Goal: Task Accomplishment & Management: Use online tool/utility

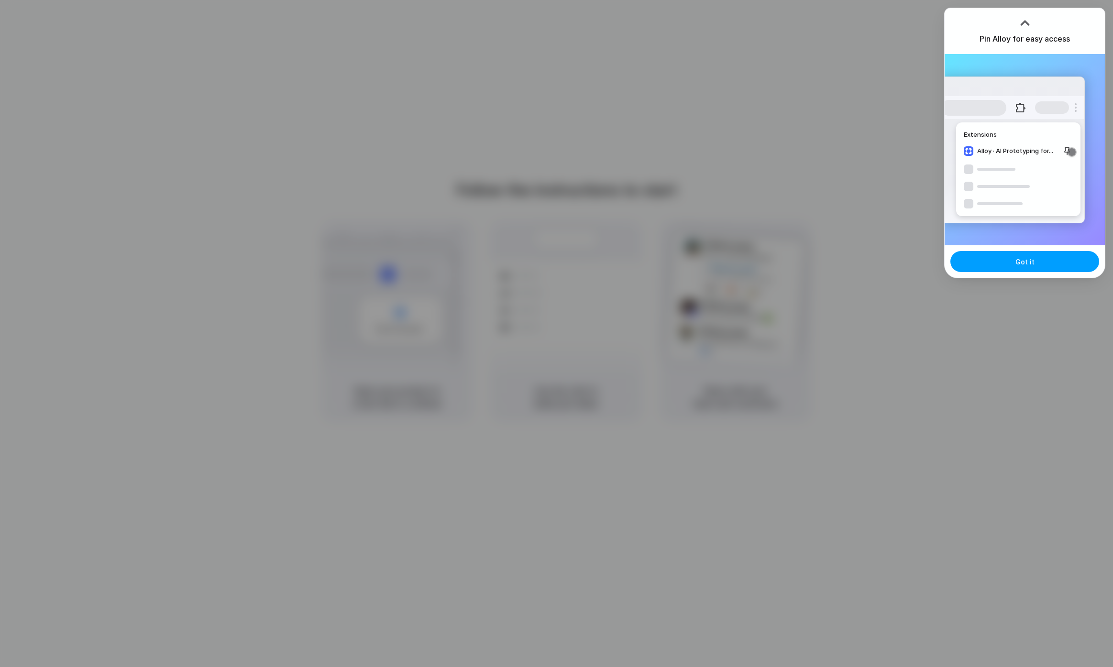
click at [1044, 263] on button "Got it" at bounding box center [1024, 261] width 149 height 21
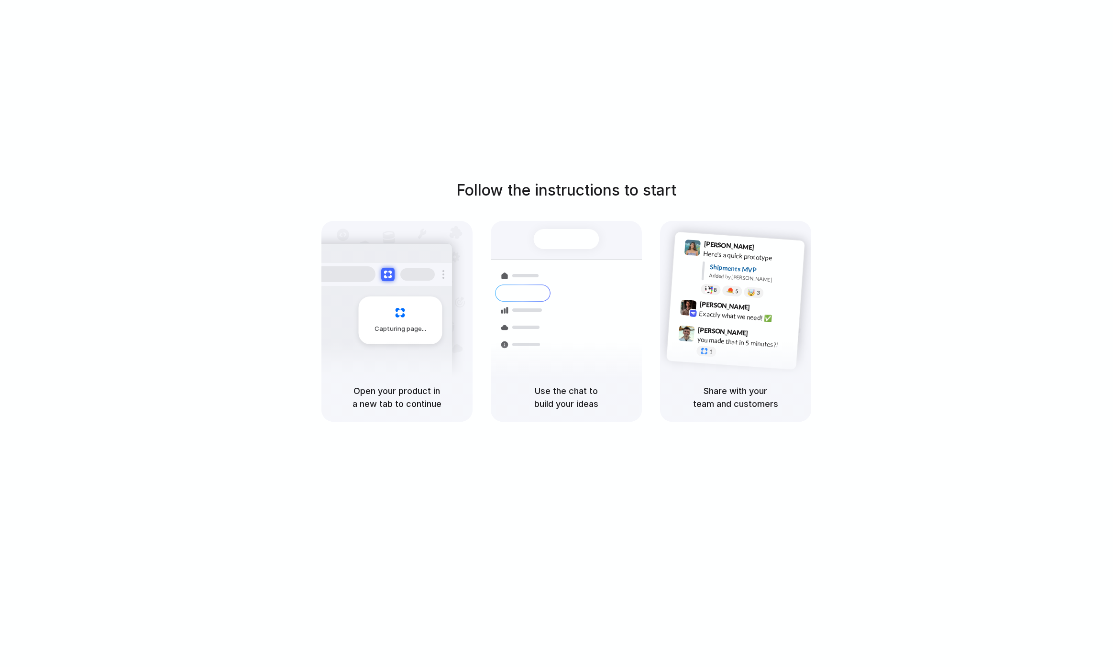
click at [251, 168] on div "Follow the instructions to start Capturing page Open your product in a new tab …" at bounding box center [566, 343] width 1132 height 686
click at [557, 334] on div at bounding box center [557, 334] width 0 height 0
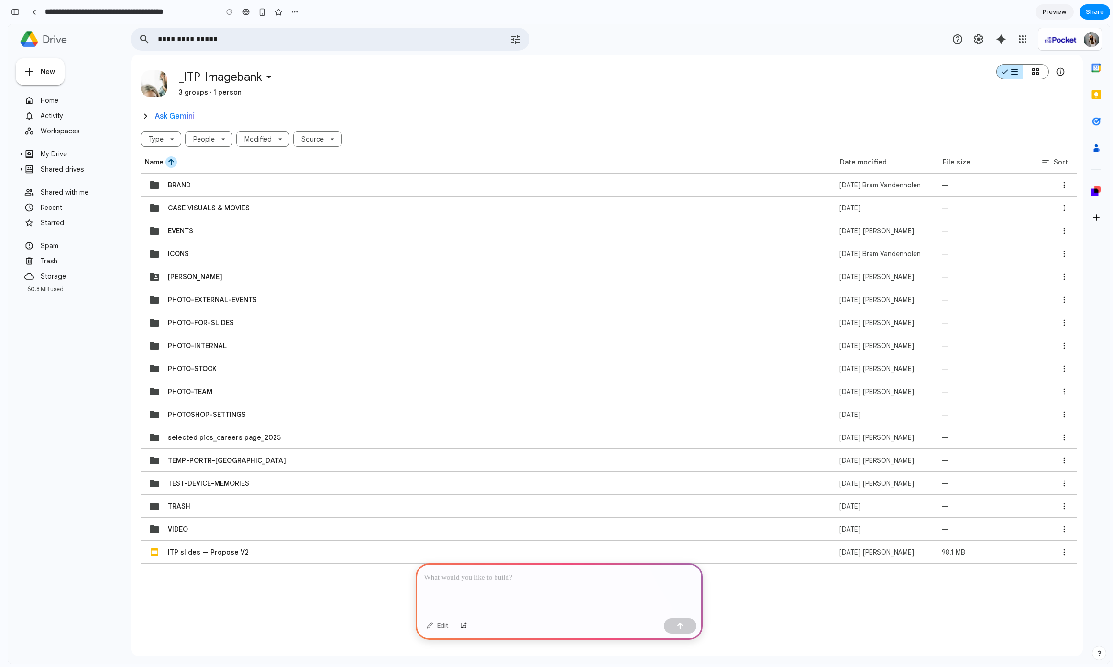
click at [475, 585] on div at bounding box center [558, 588] width 287 height 51
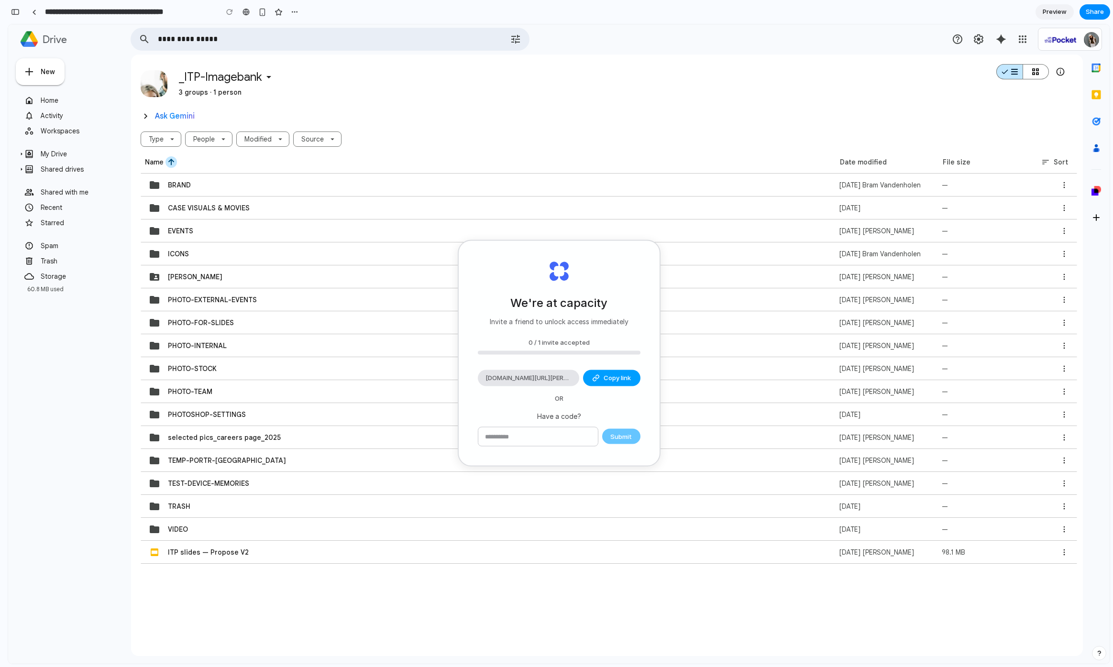
click at [618, 379] on span "Copy link" at bounding box center [616, 378] width 27 height 10
click at [217, 218] on div "CASE VISUALS & MOVIES" at bounding box center [482, 208] width 683 height 23
click at [215, 211] on strong "CASE VISUALS & MOVIES" at bounding box center [209, 208] width 82 height 9
click at [782, 434] on div "selected pics_careers page_2025" at bounding box center [482, 437] width 683 height 23
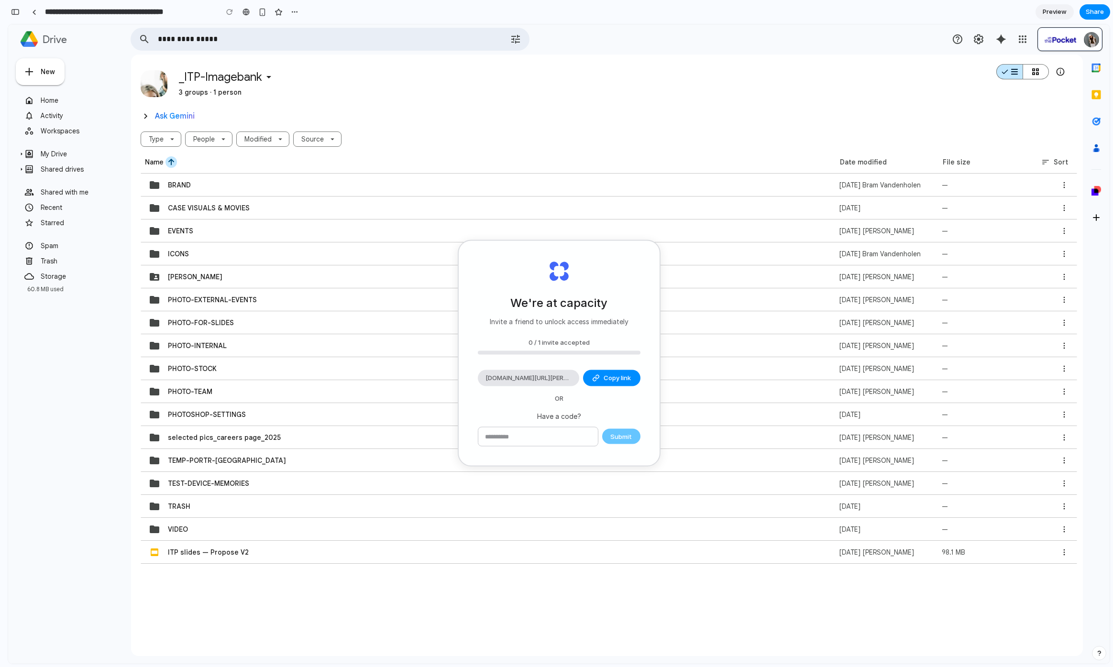
click at [1085, 33] on link "Google Account: bert.hofmans@inthepocket.com" at bounding box center [1091, 39] width 19 height 19
click at [1028, 38] on link "Google apps" at bounding box center [1022, 39] width 19 height 19
click at [994, 33] on div "Ask Gemini" at bounding box center [1000, 39] width 23 height 23
click at [978, 36] on icon "Settings" at bounding box center [977, 38] width 11 height 11
click at [961, 40] on icon "Support" at bounding box center [957, 39] width 10 height 10
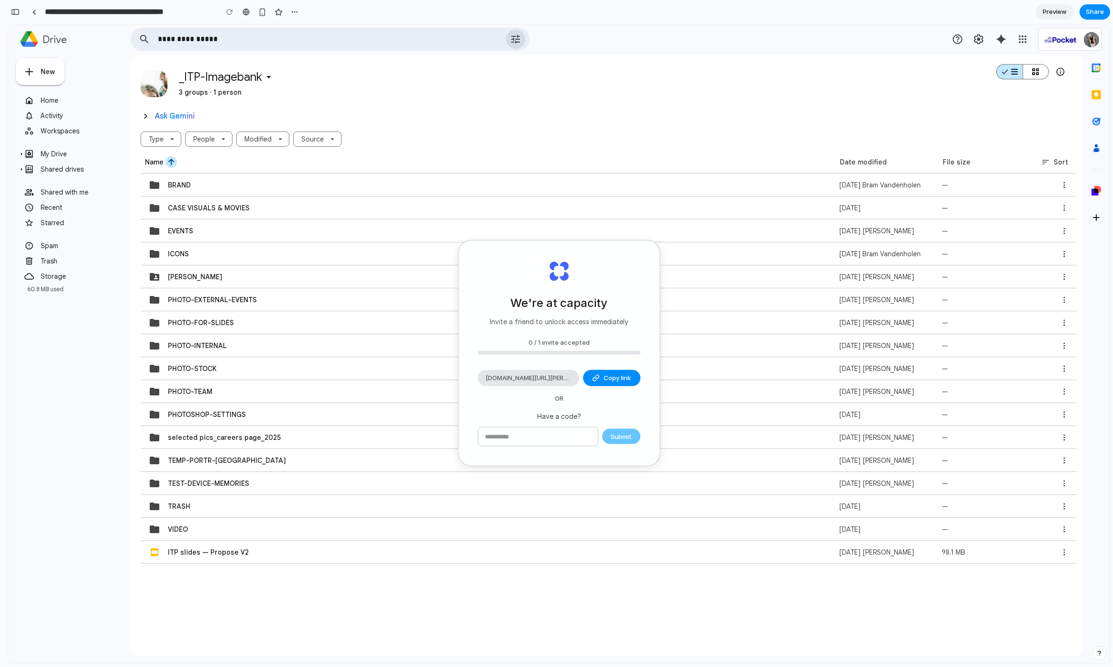
click at [520, 40] on icon "Advanced search" at bounding box center [515, 39] width 19 height 19
click at [19, 19] on div "**********" at bounding box center [155, 11] width 294 height 21
click at [13, 9] on div "button" at bounding box center [15, 12] width 9 height 7
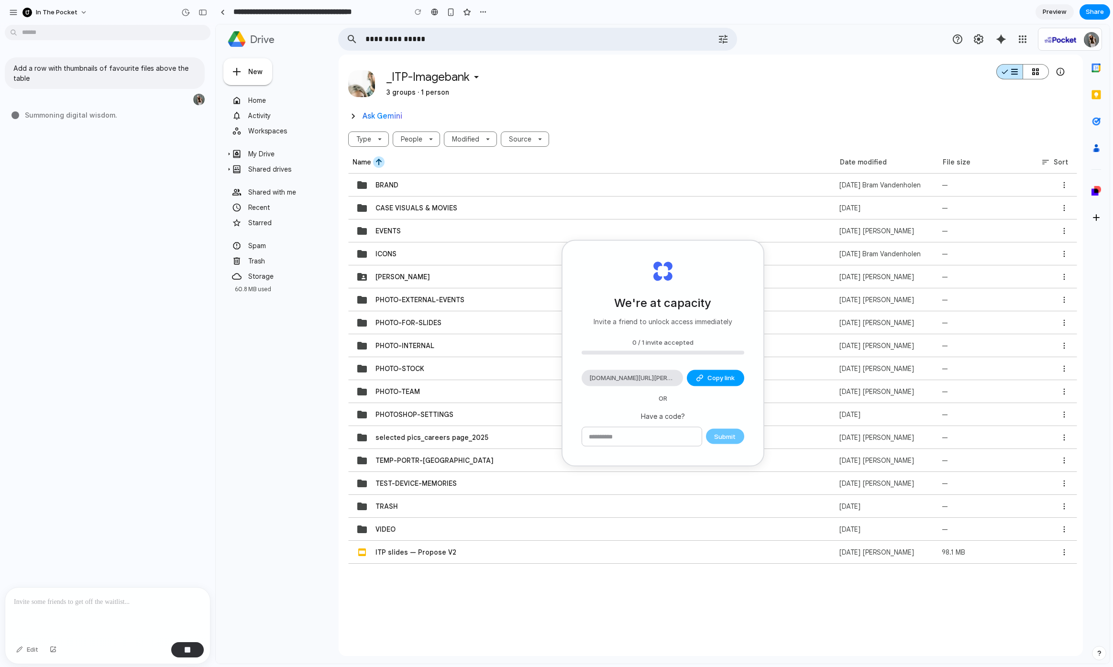
click at [711, 382] on span "Copy link" at bounding box center [720, 378] width 27 height 10
